Goal: Task Accomplishment & Management: Complete application form

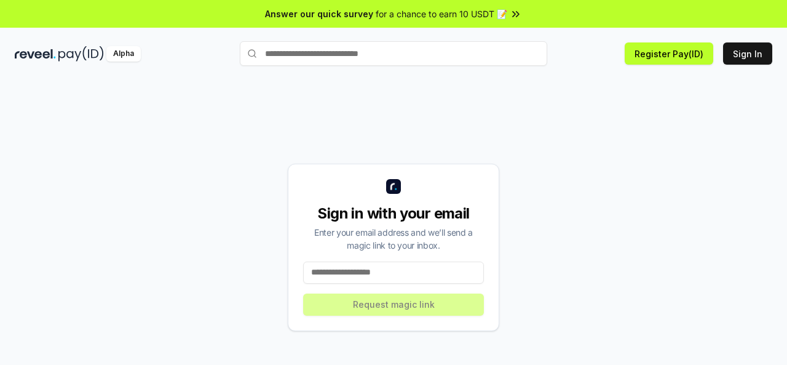
click at [387, 275] on input at bounding box center [393, 272] width 181 height 22
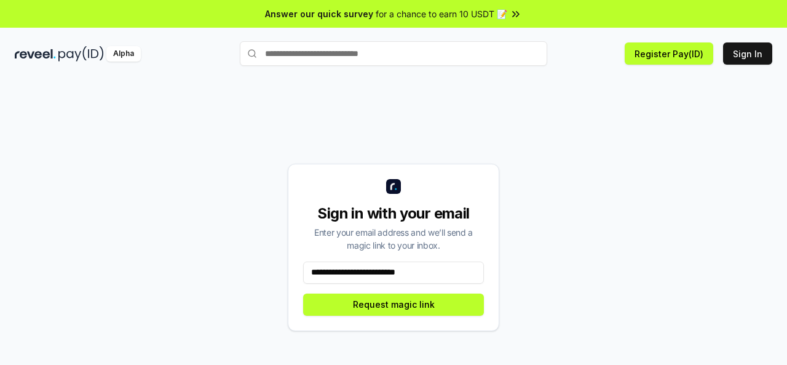
type input "**********"
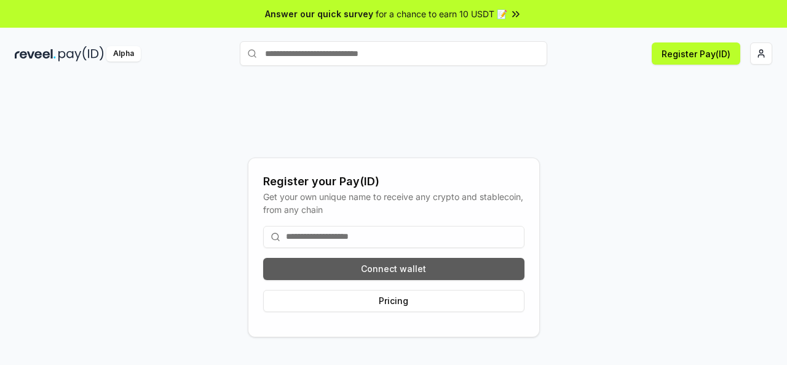
click at [428, 265] on button "Connect wallet" at bounding box center [393, 269] width 261 height 22
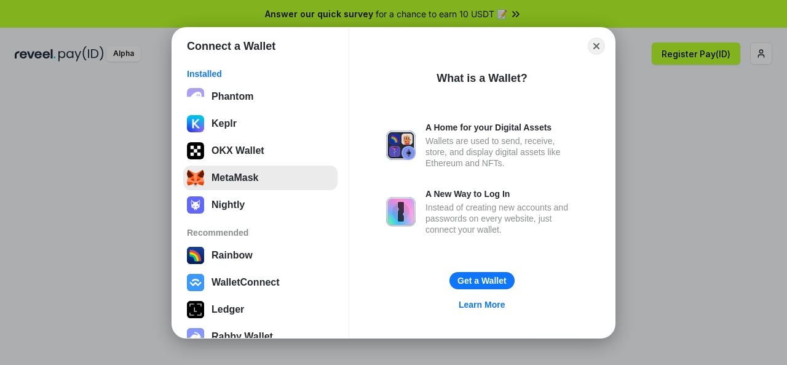
click at [262, 178] on button "MetaMask" at bounding box center [260, 177] width 154 height 25
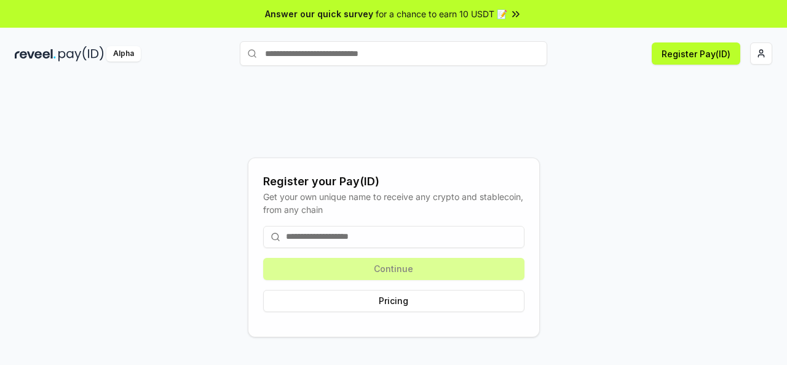
click at [428, 242] on input at bounding box center [393, 237] width 261 height 22
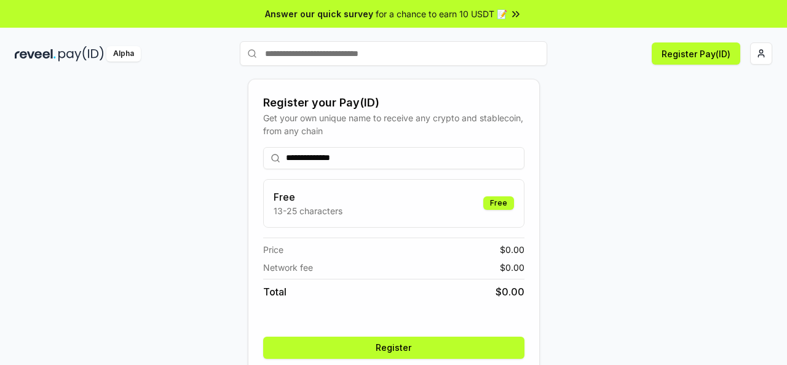
type input "**********"
click at [388, 203] on div "Free 13-25 characters Free" at bounding box center [394, 203] width 240 height 28
click at [450, 342] on button "Register" at bounding box center [393, 347] width 261 height 22
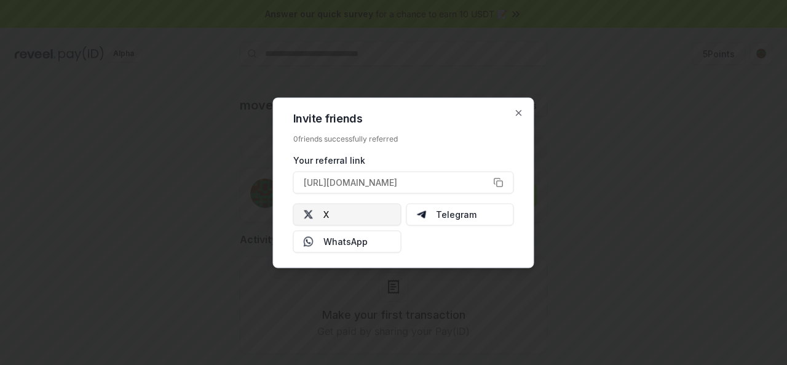
click at [337, 210] on button "X" at bounding box center [347, 214] width 108 height 22
click at [520, 115] on icon "button" at bounding box center [519, 113] width 10 height 10
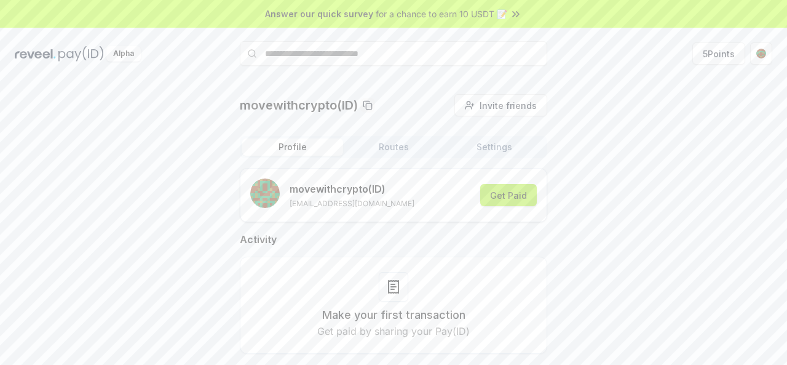
click at [509, 200] on button "Get Paid" at bounding box center [508, 195] width 57 height 22
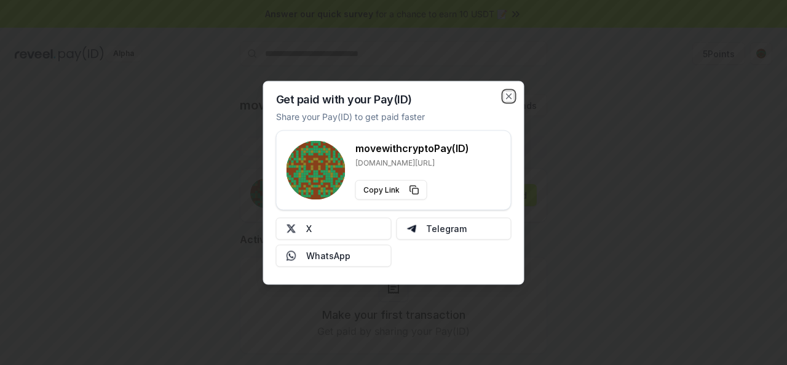
click at [508, 100] on icon "button" at bounding box center [509, 96] width 10 height 10
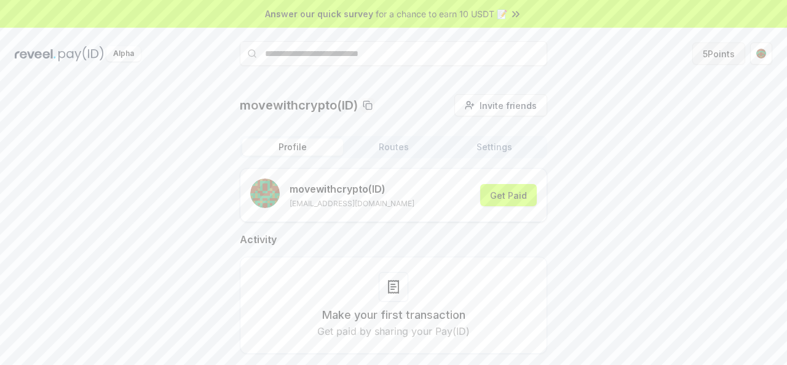
click at [709, 60] on button "5 Points" at bounding box center [718, 53] width 53 height 22
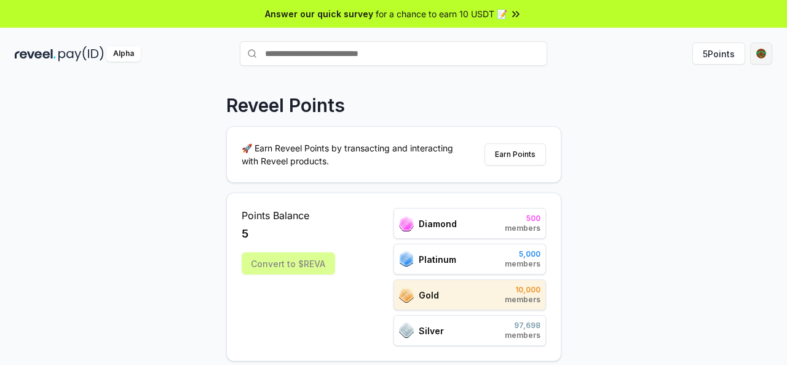
click at [762, 54] on html "Answer our quick survey for a chance to earn 10 USDT 📝 Alpha 5 Points Reveel Po…" at bounding box center [393, 182] width 787 height 365
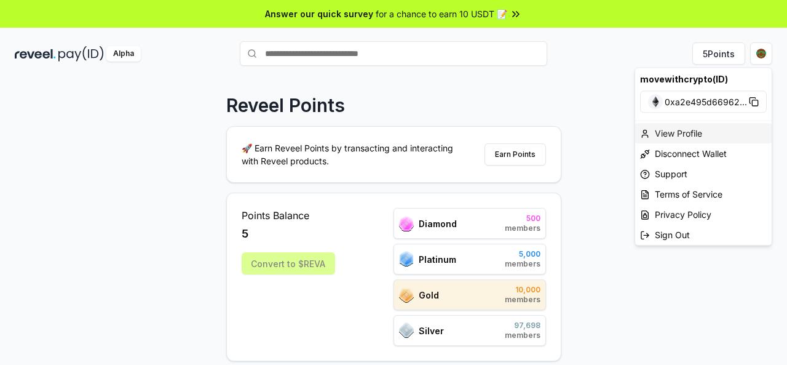
click at [676, 137] on div "View Profile" at bounding box center [703, 133] width 136 height 20
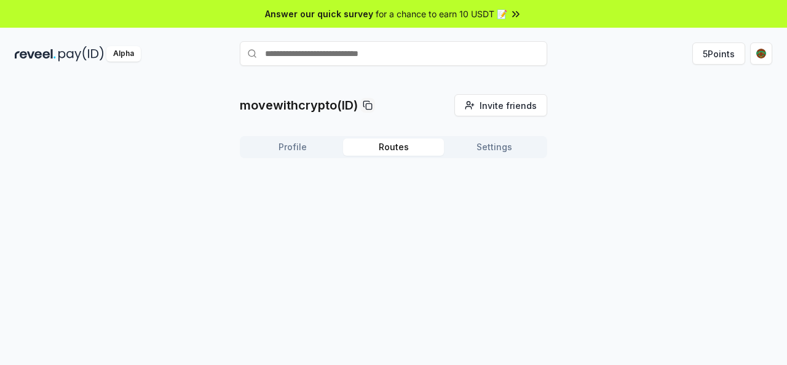
click at [388, 151] on button "Routes" at bounding box center [393, 146] width 101 height 17
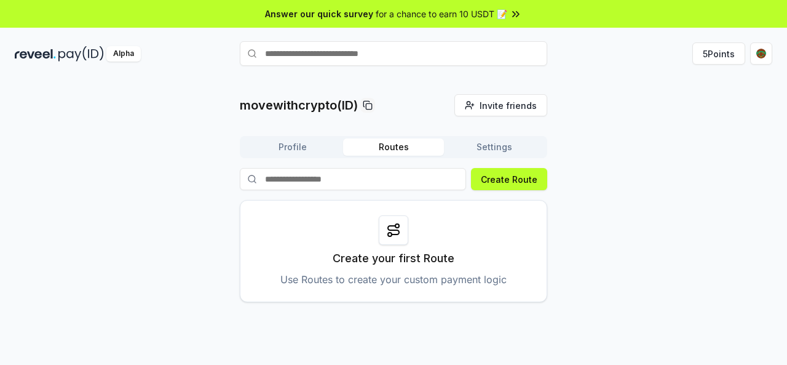
click at [494, 151] on button "Settings" at bounding box center [494, 146] width 101 height 17
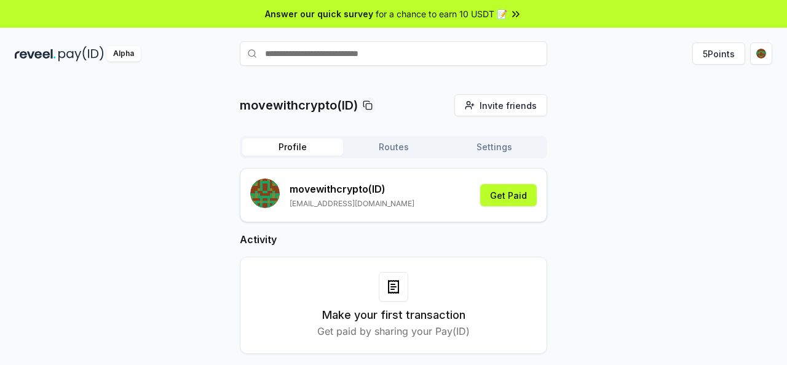
click at [297, 149] on button "Profile" at bounding box center [292, 146] width 101 height 17
click at [505, 191] on button "Get Paid" at bounding box center [508, 195] width 57 height 22
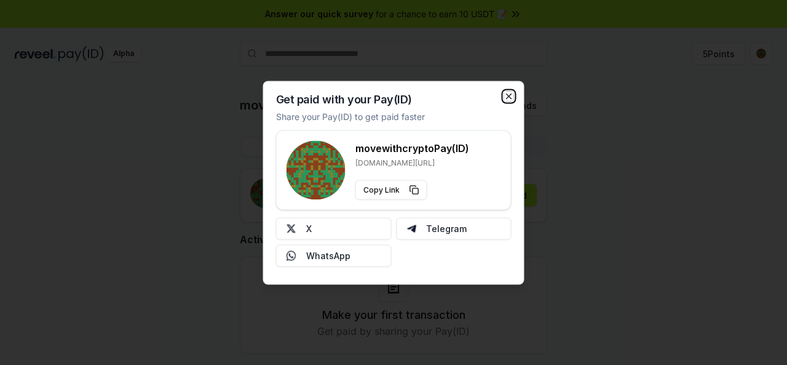
click at [511, 91] on icon "button" at bounding box center [509, 96] width 10 height 10
